Goal: Complete application form

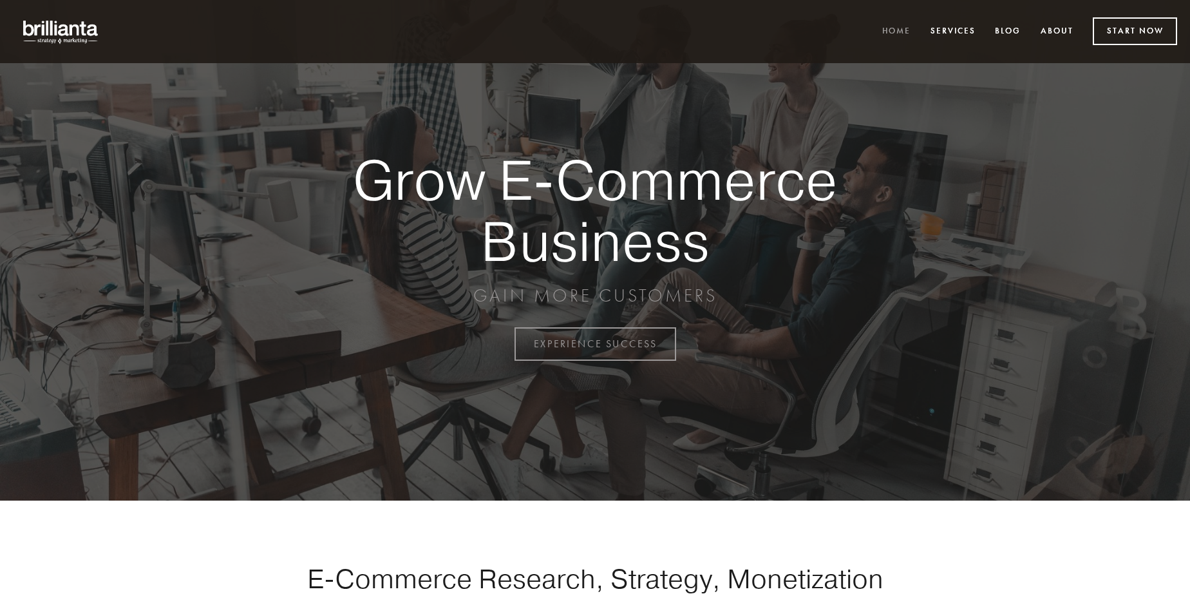
scroll to position [3375, 0]
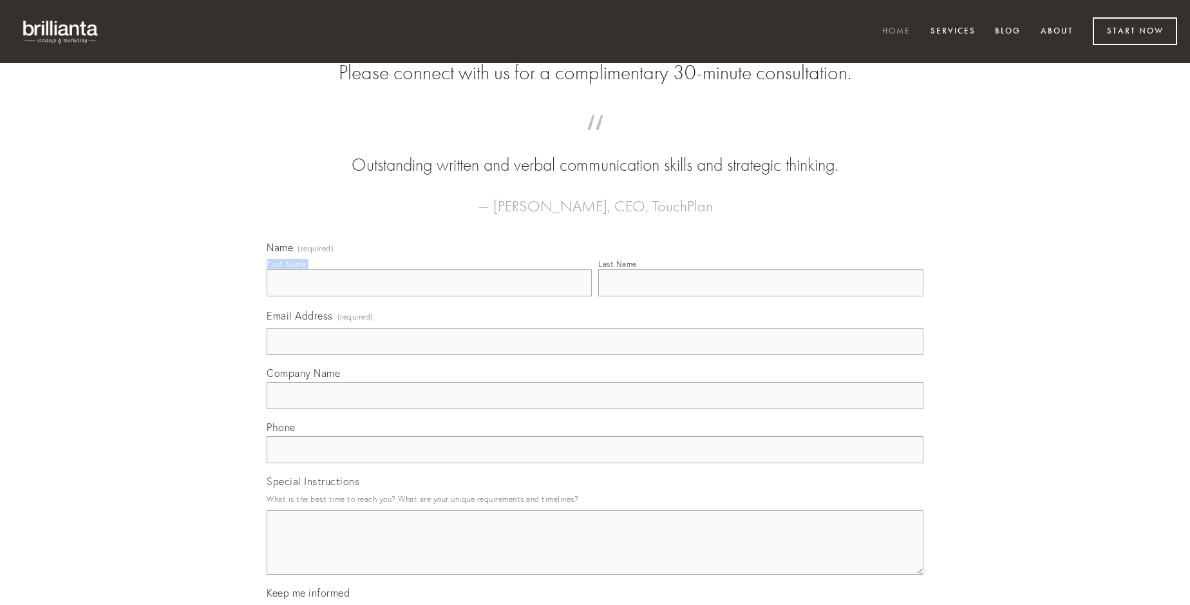
type input "[PERSON_NAME]"
click at [760, 296] on input "Last Name" at bounding box center [760, 282] width 325 height 27
type input "[PERSON_NAME]"
click at [595, 355] on input "Email Address (required)" at bounding box center [595, 341] width 657 height 27
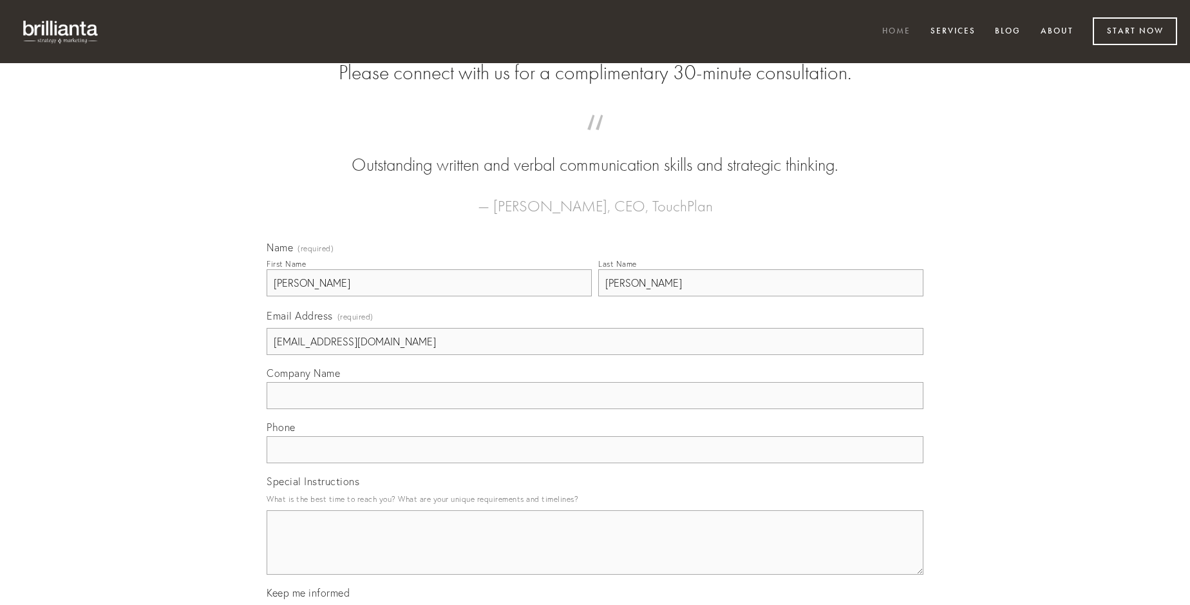
type input "[EMAIL_ADDRESS][DOMAIN_NAME]"
click at [595, 409] on input "Company Name" at bounding box center [595, 395] width 657 height 27
type input "laboriosam"
click at [595, 463] on input "text" at bounding box center [595, 449] width 657 height 27
